Goal: Task Accomplishment & Management: Manage account settings

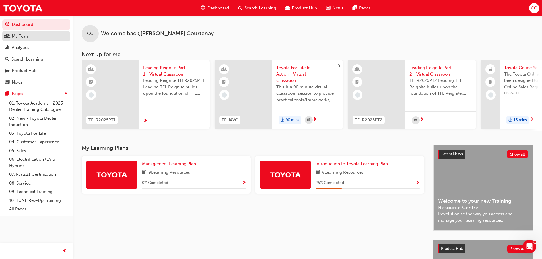
click at [34, 38] on div "My Team" at bounding box center [36, 36] width 62 height 7
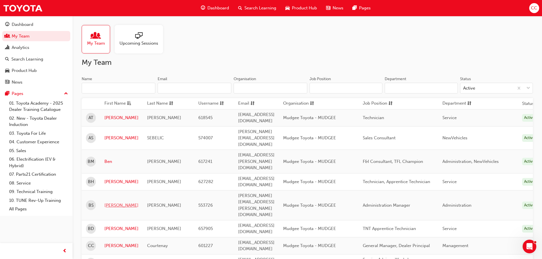
click at [118, 202] on link "[PERSON_NAME]" at bounding box center [121, 205] width 34 height 7
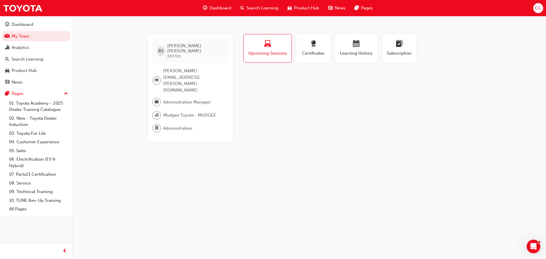
click at [266, 46] on span "laptop-icon" at bounding box center [267, 44] width 7 height 8
click at [356, 48] on span "calendar-icon" at bounding box center [356, 44] width 7 height 8
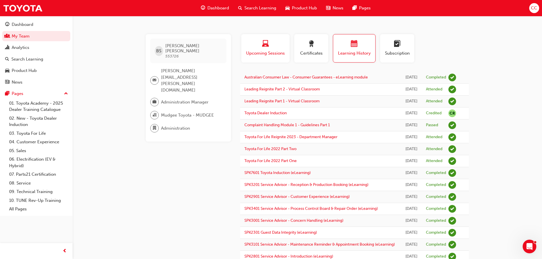
click at [256, 42] on div "button" at bounding box center [266, 44] width 40 height 9
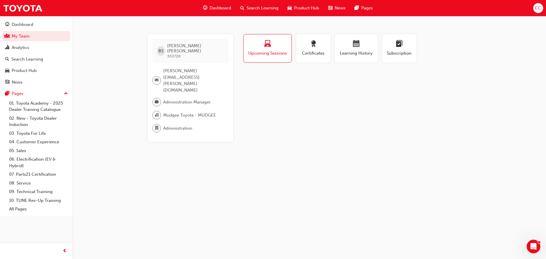
click at [253, 7] on span "Search Learning" at bounding box center [263, 8] width 32 height 7
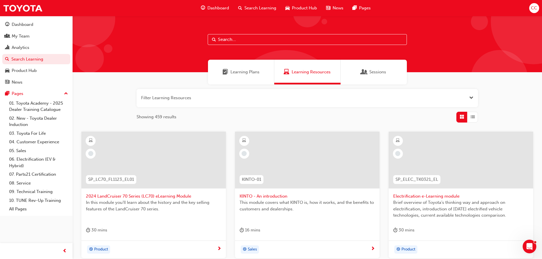
click at [173, 98] on button "button" at bounding box center [308, 98] width 342 height 18
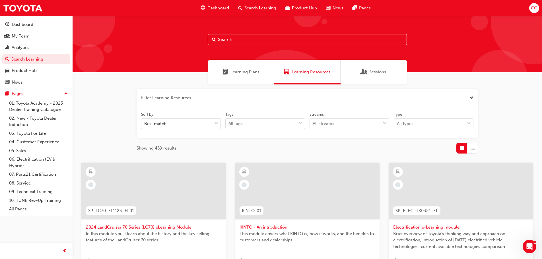
click at [179, 95] on button "button" at bounding box center [308, 98] width 342 height 18
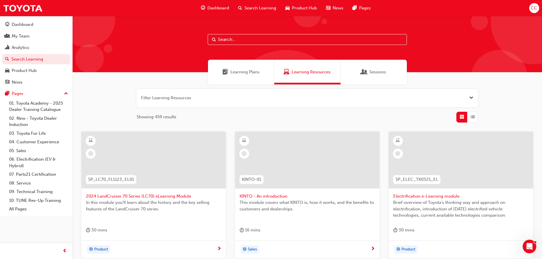
click at [179, 95] on button "button" at bounding box center [308, 98] width 342 height 18
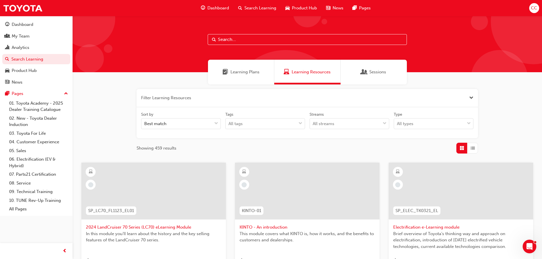
click at [179, 95] on button "button" at bounding box center [308, 98] width 342 height 18
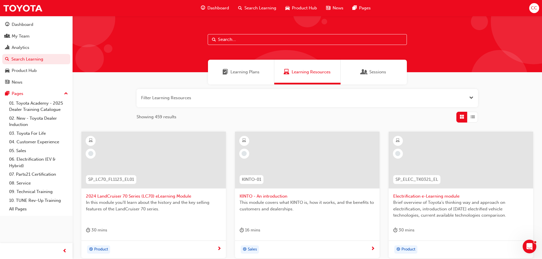
click at [272, 38] on input "text" at bounding box center [307, 39] width 199 height 11
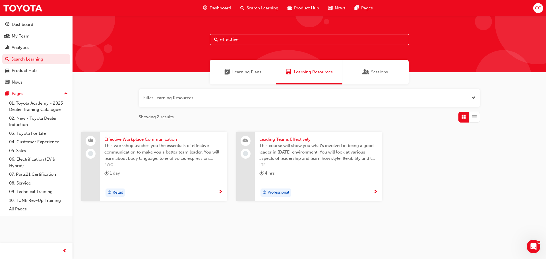
type input "effective"
click at [166, 139] on span "Effective Workplace Communication" at bounding box center [163, 139] width 118 height 7
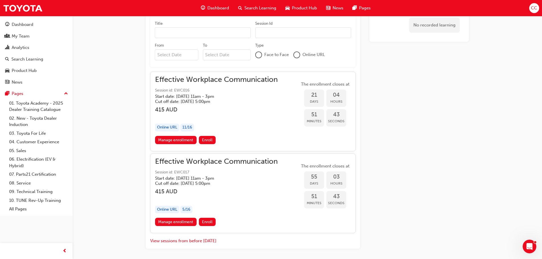
scroll to position [320, 0]
click at [174, 138] on link "Manage enrollment" at bounding box center [176, 140] width 42 height 8
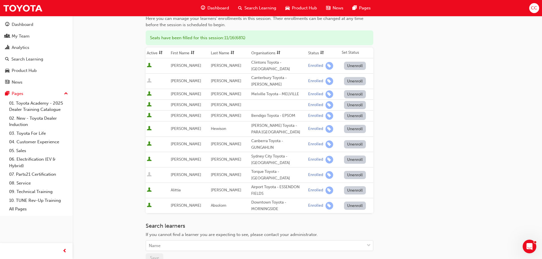
scroll to position [114, 0]
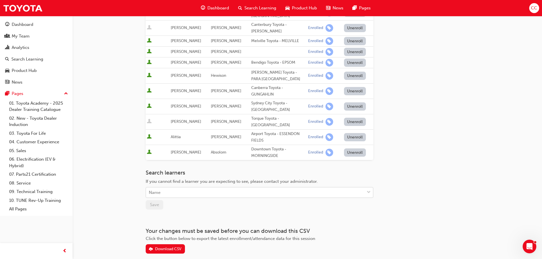
click at [184, 194] on div "Name" at bounding box center [255, 193] width 219 height 10
type input "[PERSON_NAME]"
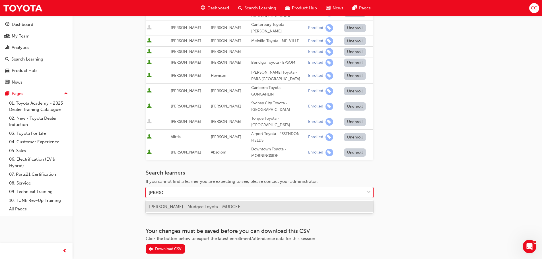
click at [185, 204] on span "[PERSON_NAME] - Mudgee Toyota - MUDGEE" at bounding box center [194, 206] width 91 height 5
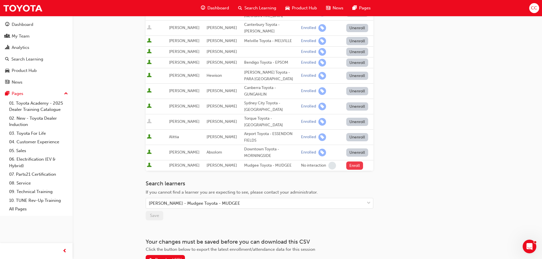
click at [352, 165] on button "Enroll" at bounding box center [354, 166] width 17 height 8
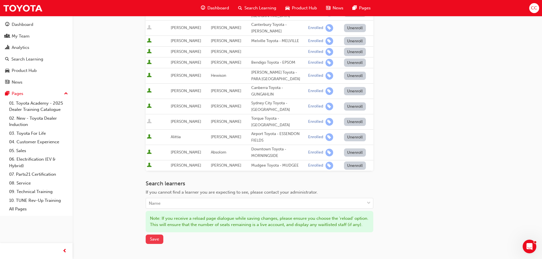
click at [158, 242] on span "Save" at bounding box center [154, 239] width 9 height 5
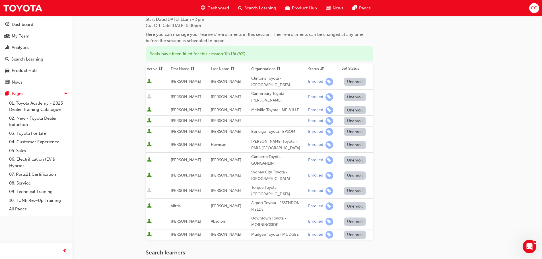
scroll to position [0, 0]
